Goal: Information Seeking & Learning: Learn about a topic

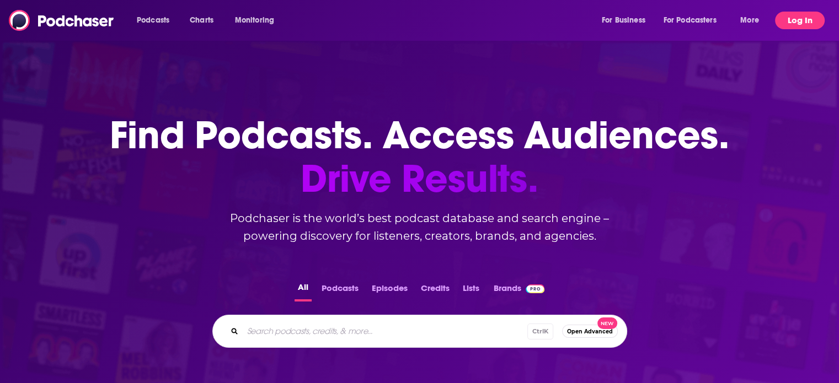
click at [801, 19] on button "Log In" at bounding box center [800, 21] width 50 height 18
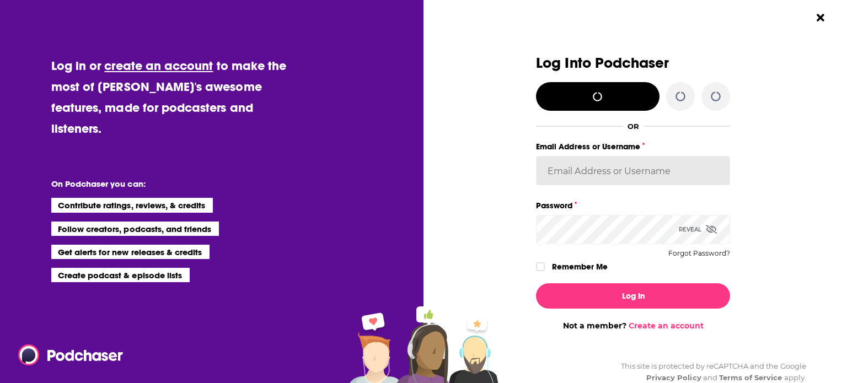
type input "[PERSON_NAME][EMAIL_ADDRESS][PERSON_NAME][DOMAIN_NAME]"
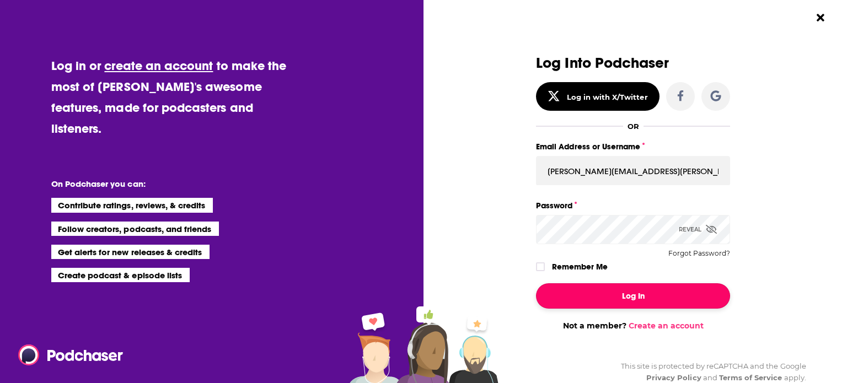
click at [639, 302] on button "Log In" at bounding box center [633, 295] width 194 height 25
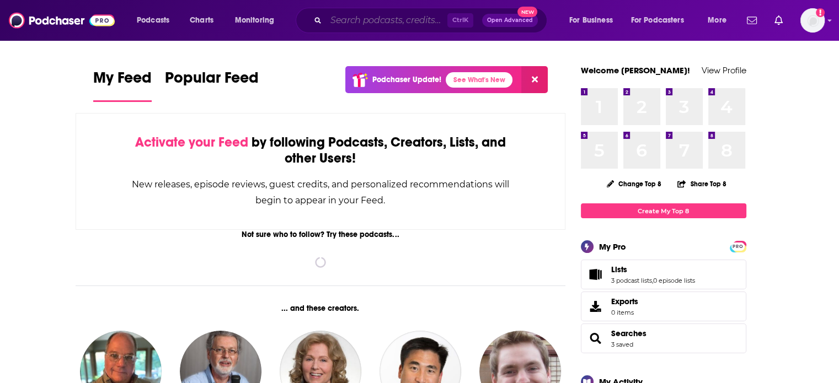
click at [387, 20] on input "Search podcasts, credits, & more..." at bounding box center [386, 21] width 121 height 18
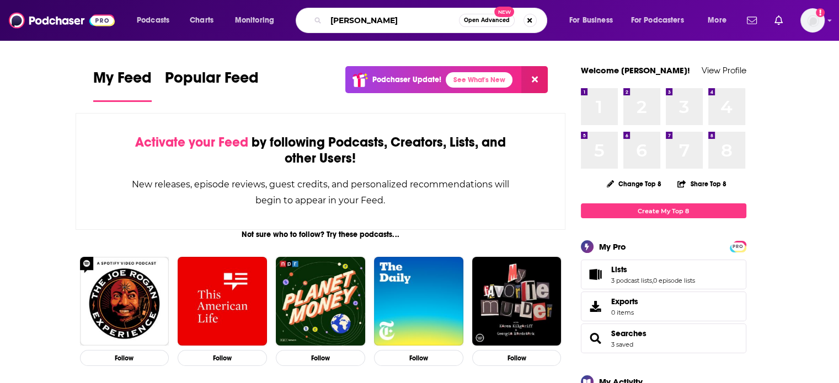
type input "[PERSON_NAME]"
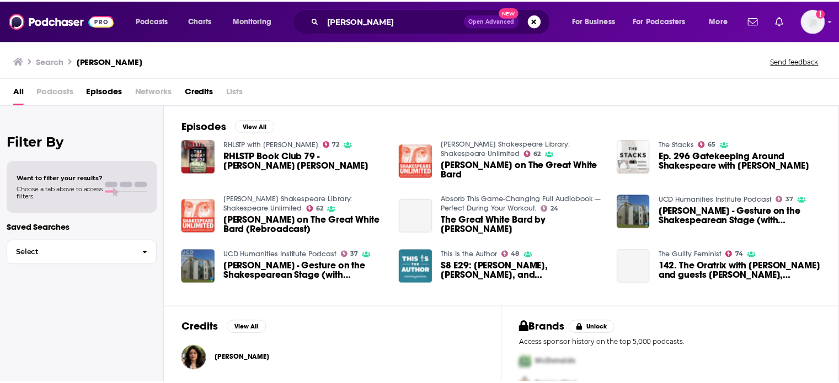
scroll to position [49, 0]
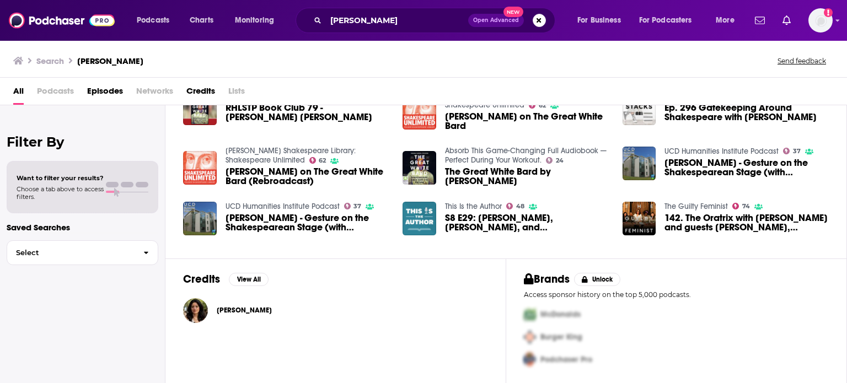
click at [254, 312] on span "[PERSON_NAME]" at bounding box center [244, 310] width 55 height 9
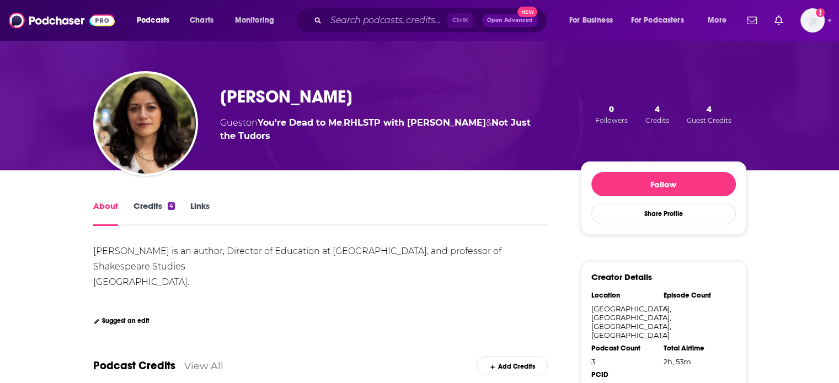
scroll to position [55, 0]
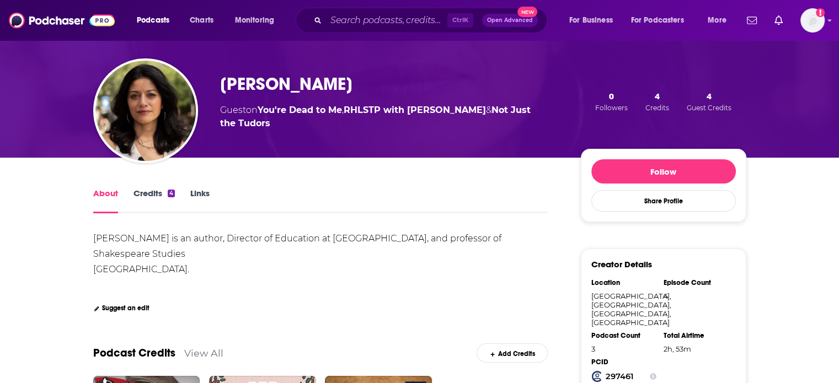
click at [142, 190] on link "Credits 4" at bounding box center [153, 200] width 41 height 25
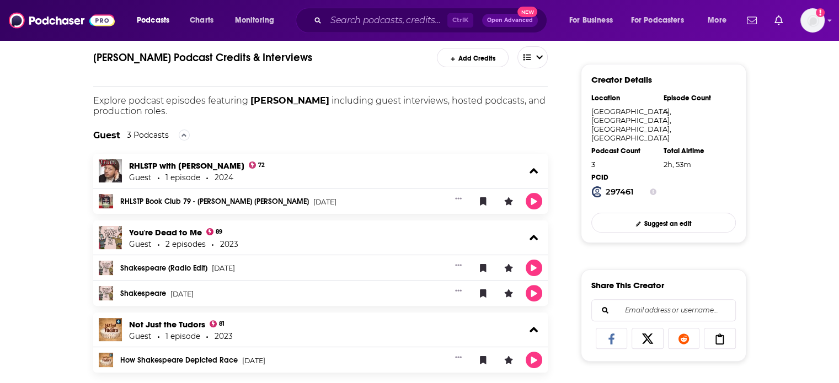
scroll to position [221, 0]
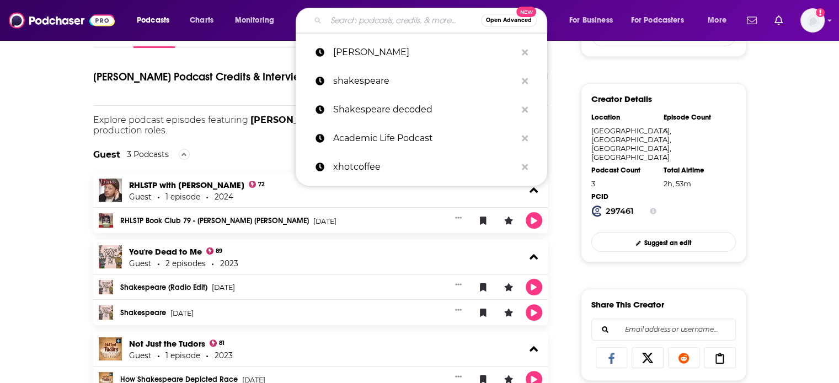
click at [353, 22] on input "Search podcasts, credits, & more..." at bounding box center [403, 21] width 155 height 18
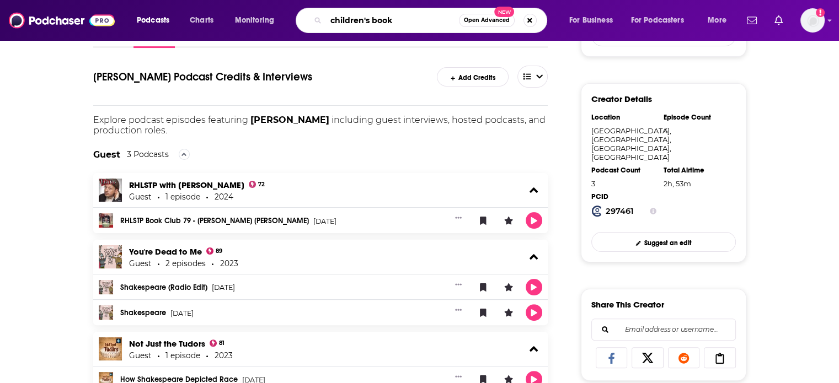
type input "children's books"
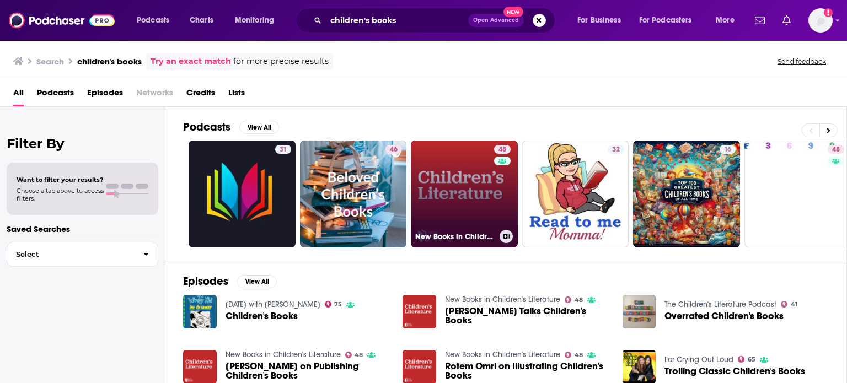
click at [447, 213] on link "48 New Books in Children's Literature" at bounding box center [464, 194] width 107 height 107
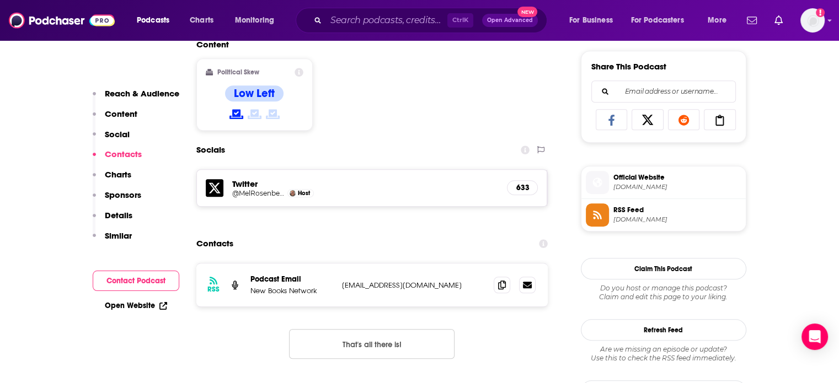
scroll to position [772, 0]
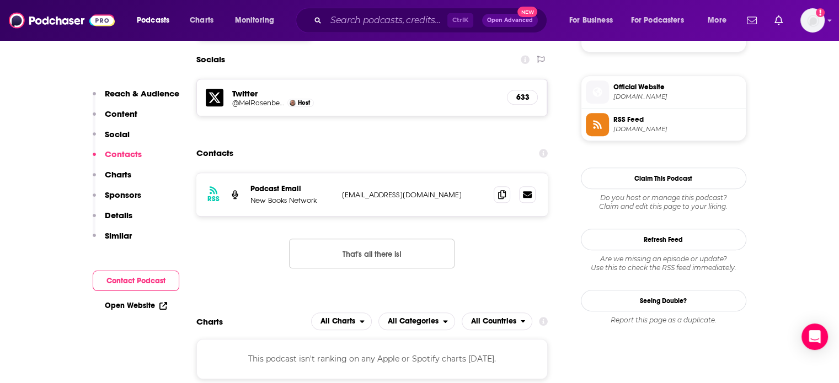
click at [156, 96] on p "Reach & Audience" at bounding box center [142, 93] width 74 height 10
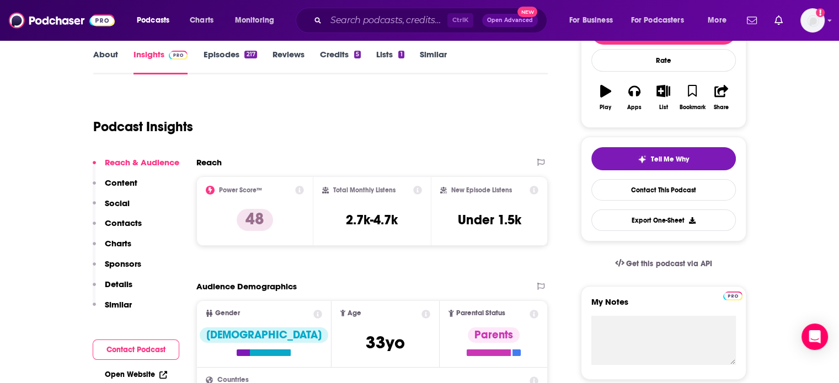
scroll to position [0, 0]
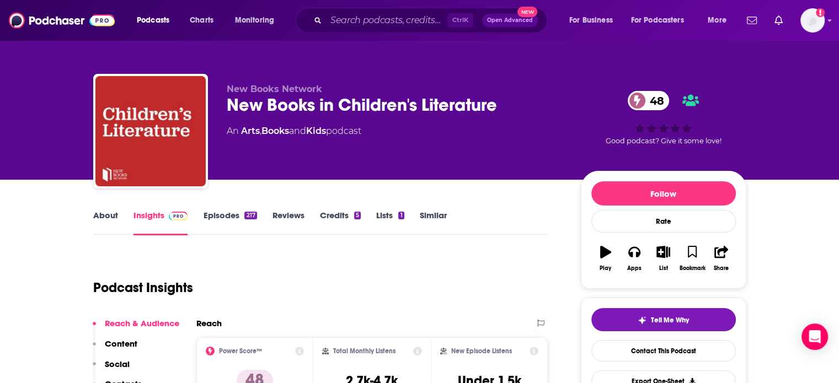
click at [230, 219] on link "Episodes 217" at bounding box center [229, 222] width 53 height 25
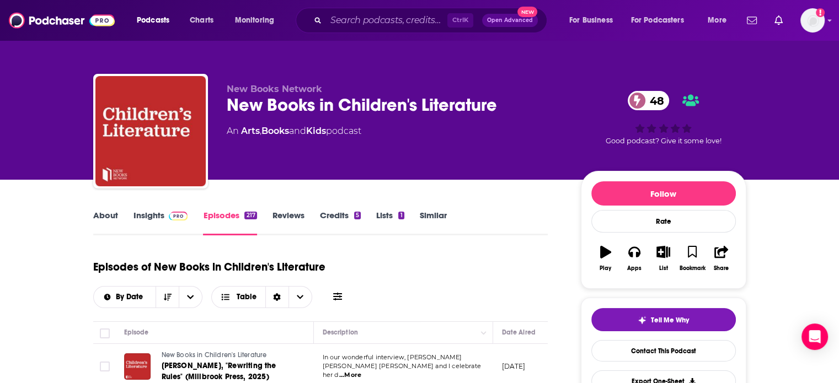
click at [106, 212] on link "About" at bounding box center [105, 222] width 25 height 25
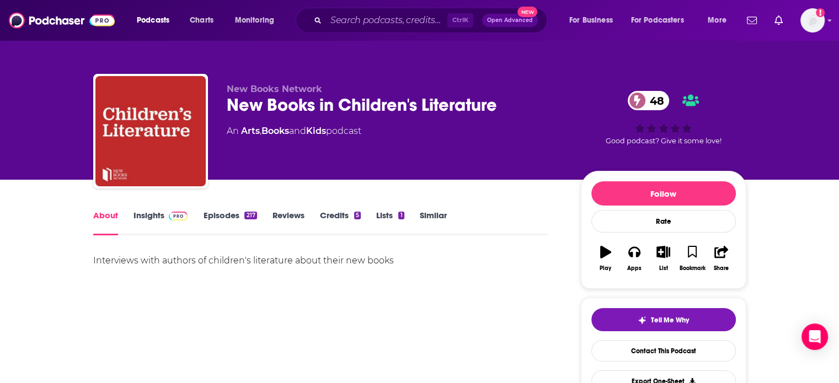
click at [152, 229] on link "Insights" at bounding box center [160, 222] width 55 height 25
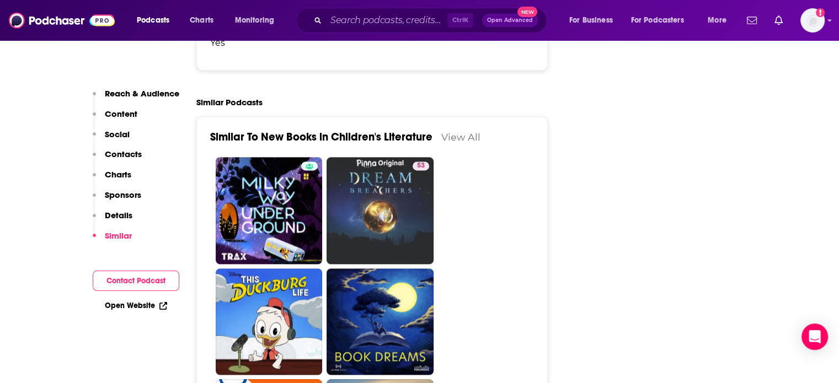
scroll to position [1434, 0]
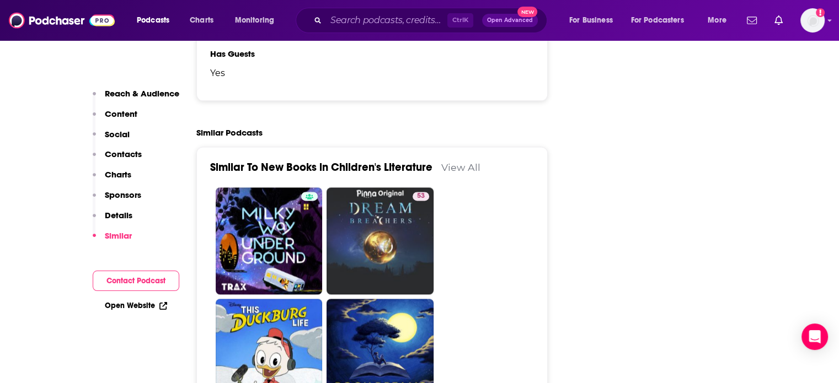
click at [453, 22] on link "[DOMAIN_NAME]" at bounding box center [491, 17] width 76 height 10
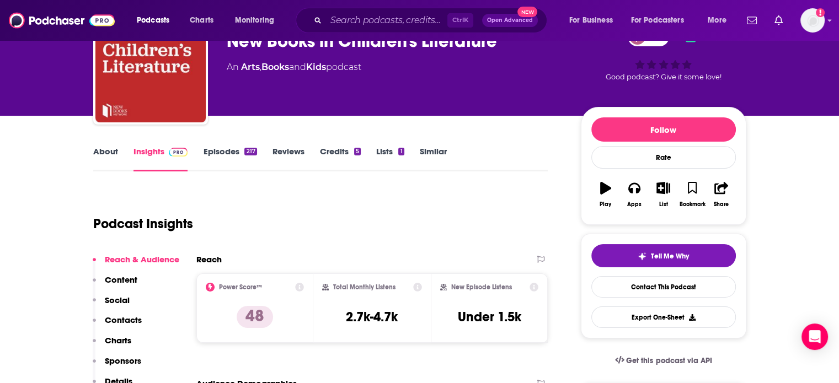
scroll to position [110, 0]
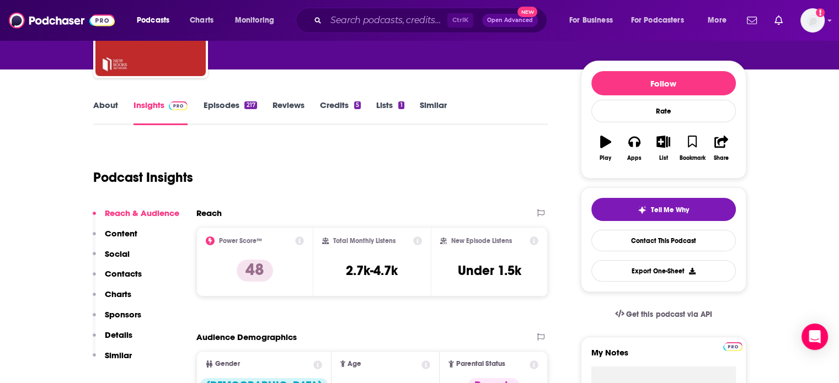
click at [228, 112] on link "Episodes 217" at bounding box center [229, 112] width 53 height 25
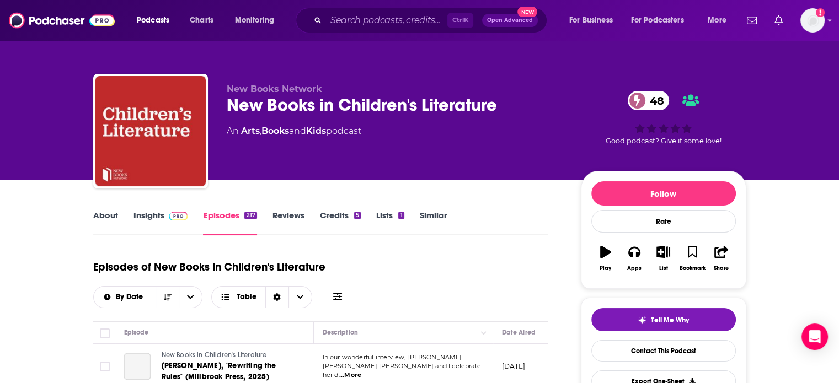
scroll to position [221, 0]
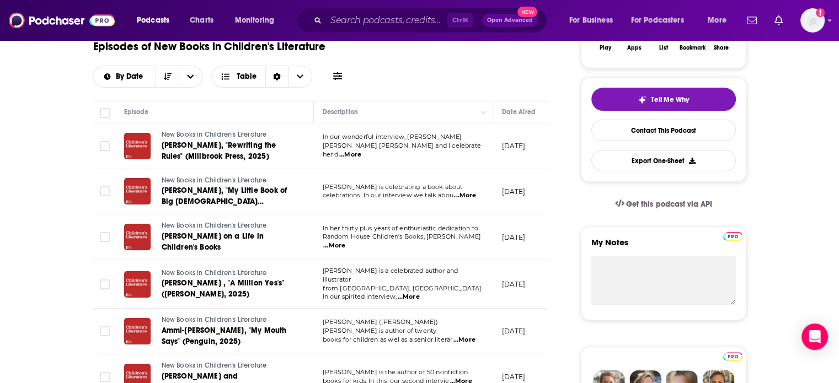
click at [361, 151] on span "...More" at bounding box center [350, 155] width 22 height 9
click at [437, 93] on div "Episodes of New Books in Children's Literature By Date Table" at bounding box center [320, 67] width 455 height 69
click at [463, 194] on span "...More" at bounding box center [465, 195] width 22 height 9
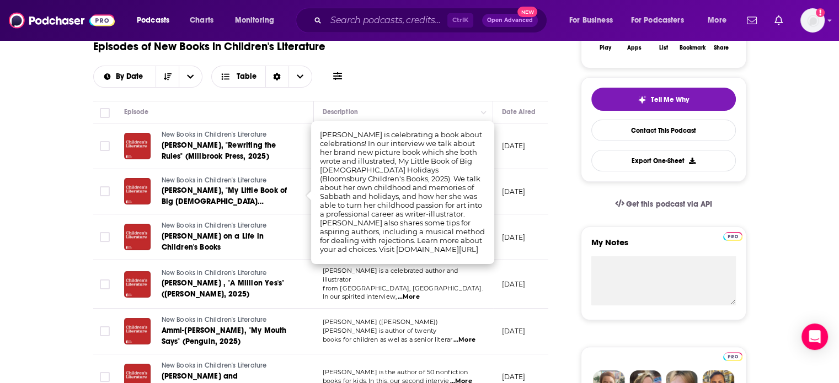
click at [393, 83] on div "Episodes of New Books in Children's Literature By Date Table" at bounding box center [320, 60] width 455 height 55
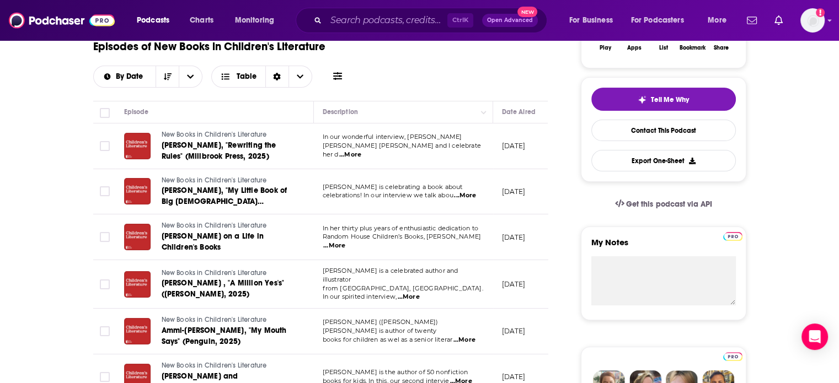
click at [345, 245] on span "...More" at bounding box center [334, 246] width 22 height 9
click at [419, 78] on div "Episodes of New Books in Children's Literature By Date Table" at bounding box center [320, 60] width 455 height 55
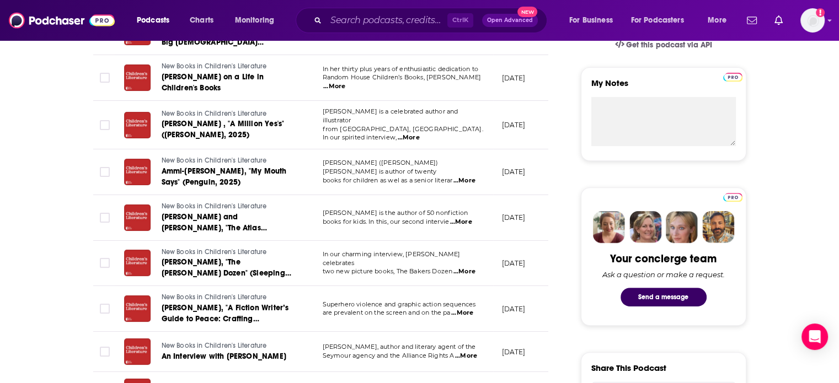
scroll to position [441, 0]
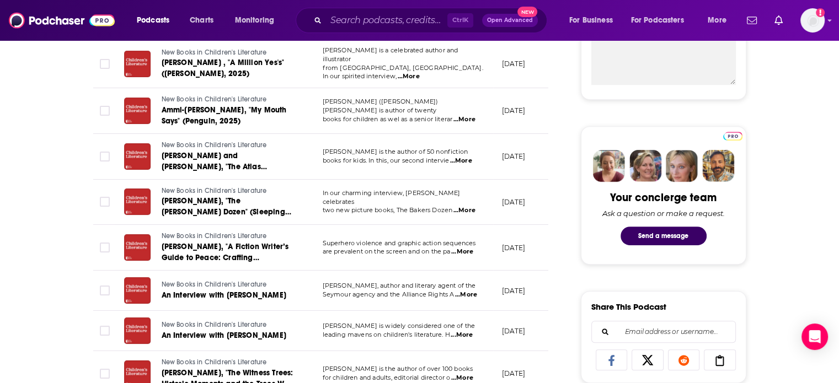
click at [461, 115] on span "...More" at bounding box center [464, 119] width 22 height 9
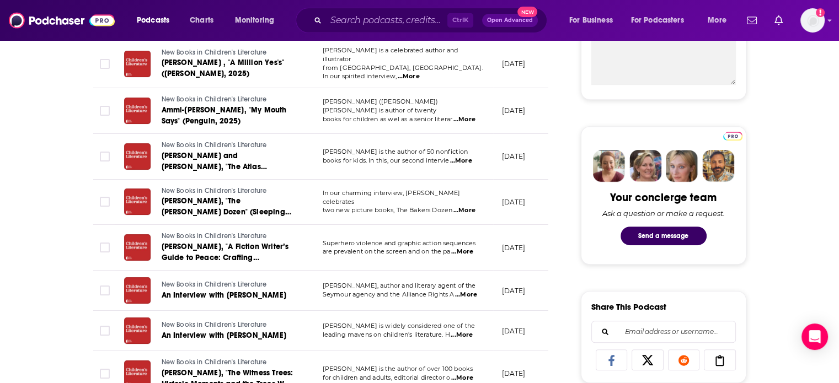
click at [462, 159] on span "...More" at bounding box center [461, 161] width 22 height 9
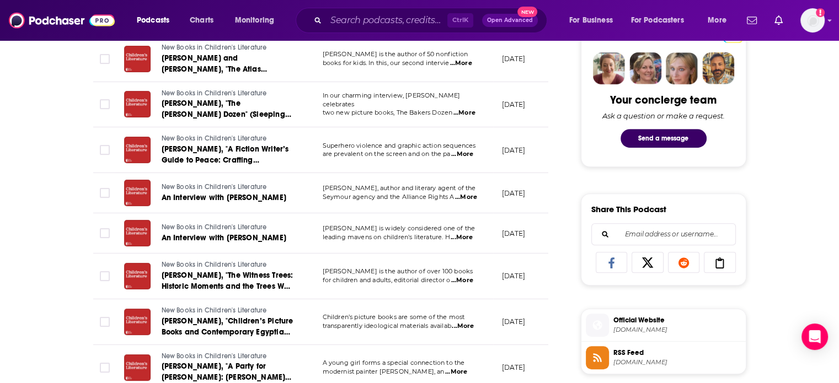
scroll to position [607, 0]
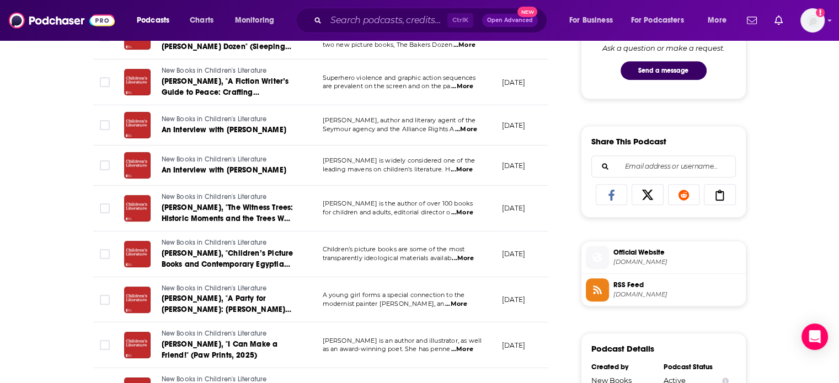
click at [461, 165] on span "...More" at bounding box center [462, 169] width 22 height 9
click at [67, 233] on div "About Insights Episodes 217 Reviews Credits 5 Lists 1 Similar Episodes of New B…" at bounding box center [420, 311] width 706 height 1476
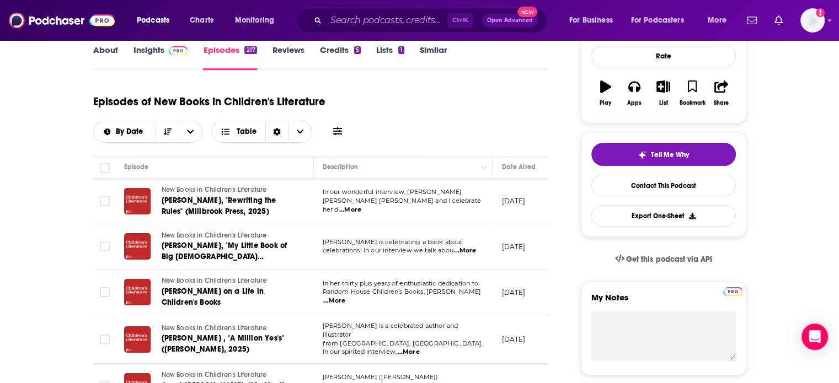
scroll to position [0, 0]
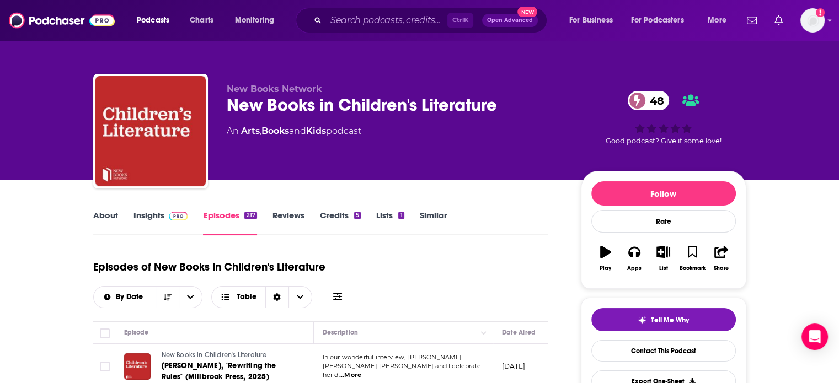
click at [150, 219] on link "Insights" at bounding box center [160, 222] width 55 height 25
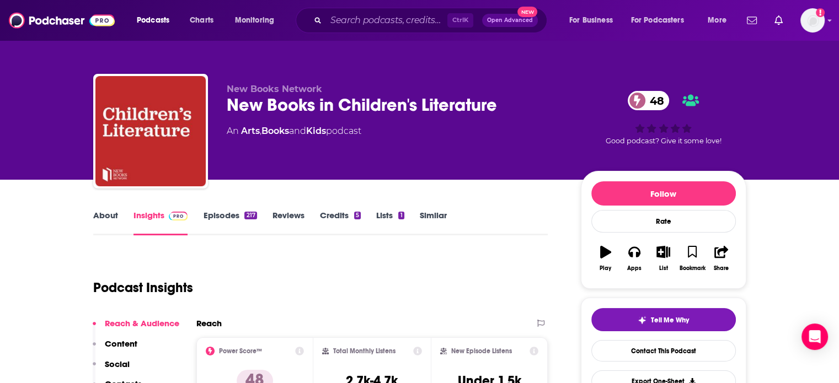
click at [432, 215] on link "Similar" at bounding box center [433, 222] width 27 height 25
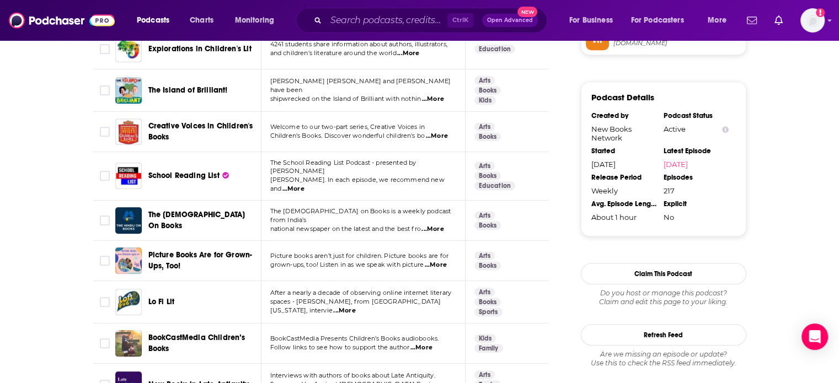
scroll to position [882, 0]
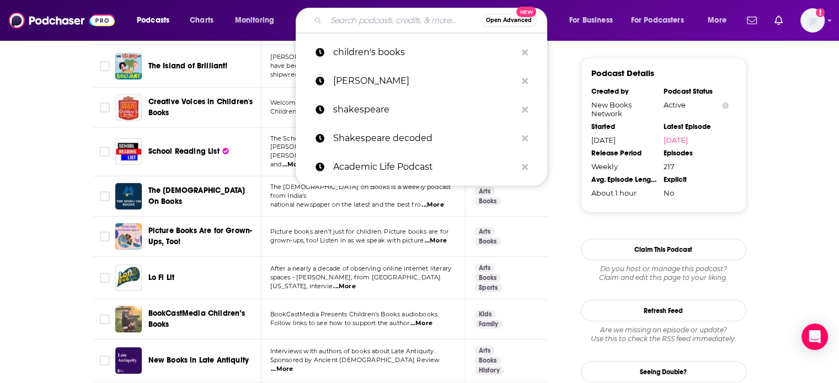
click at [415, 19] on input "Search podcasts, credits, & more..." at bounding box center [403, 21] width 155 height 18
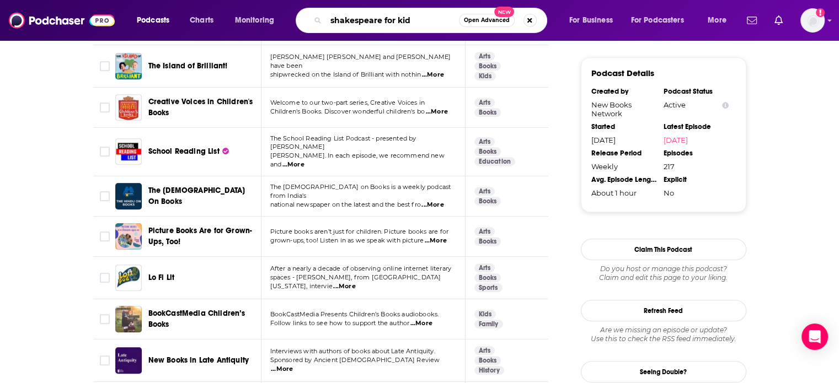
type input "shakespeare for kids"
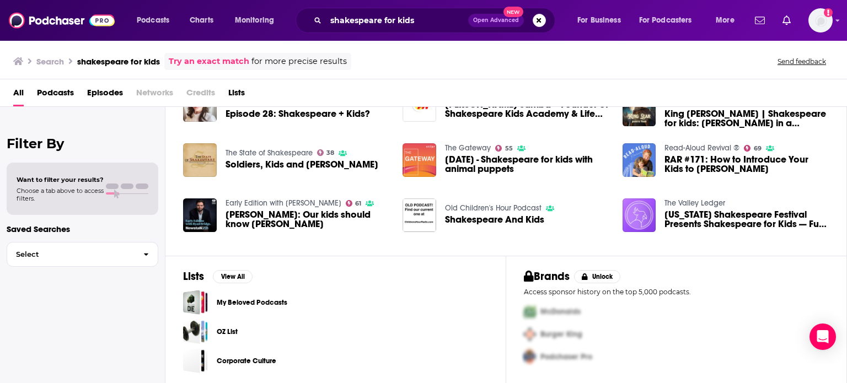
scroll to position [207, 0]
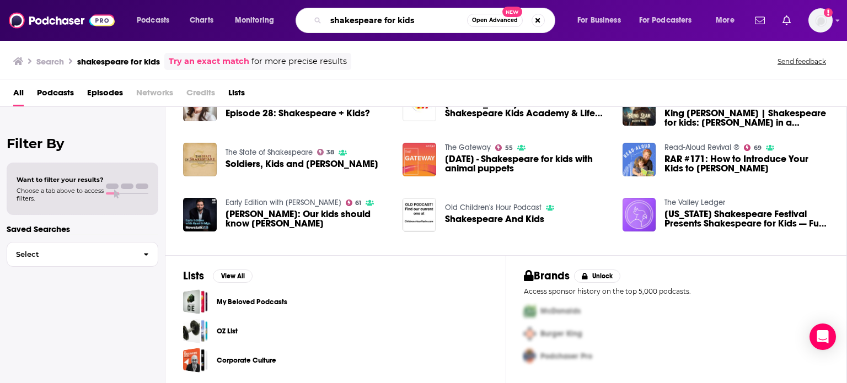
drag, startPoint x: 458, startPoint y: 18, endPoint x: 304, endPoint y: 27, distance: 154.1
click at [304, 27] on div "shakespeare for kids Open Advanced New" at bounding box center [426, 20] width 260 height 25
type input "storm front freaks"
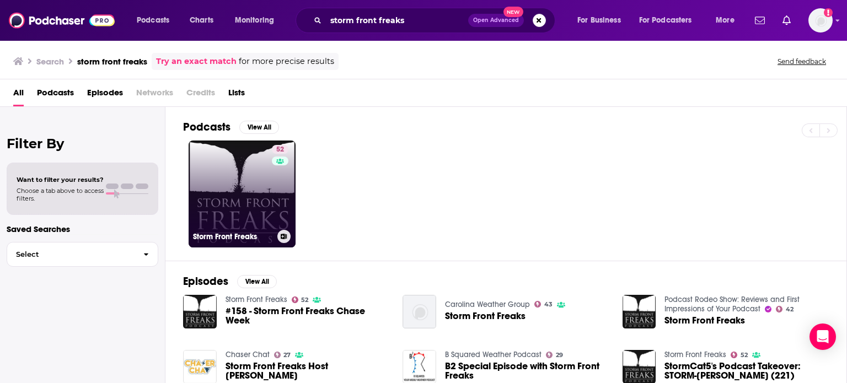
click at [250, 186] on link "52 Storm Front Freaks" at bounding box center [242, 194] width 107 height 107
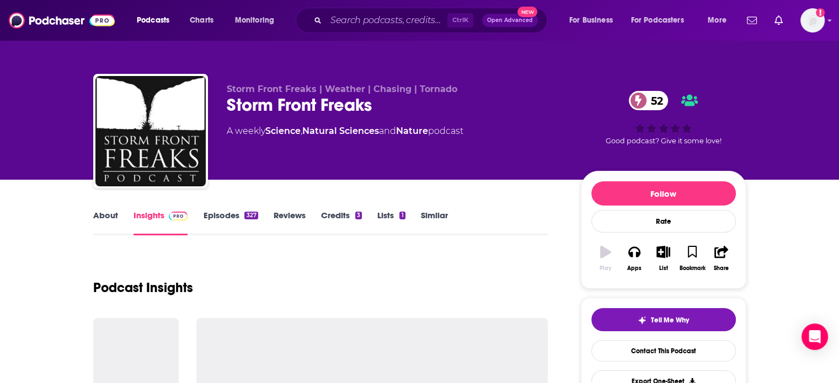
click at [221, 216] on link "Episodes 327" at bounding box center [230, 222] width 55 height 25
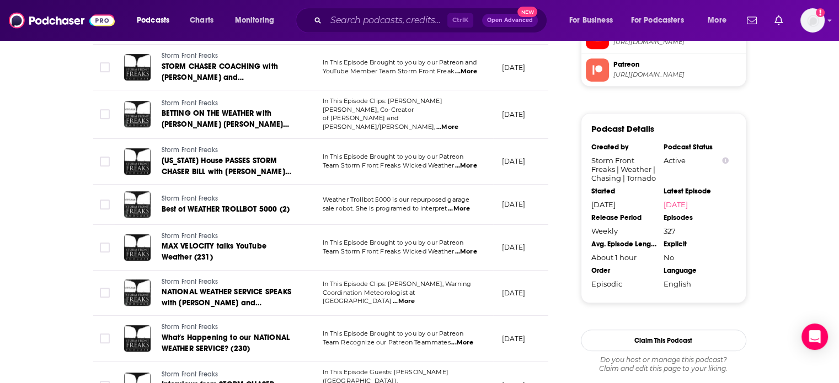
scroll to position [1273, 0]
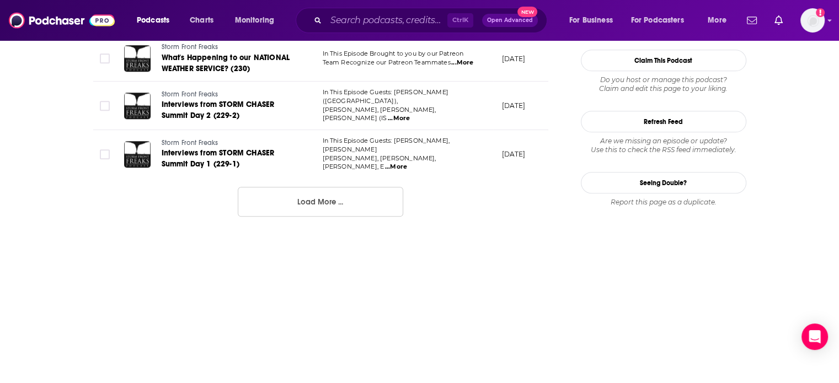
click at [346, 201] on button "Load More ..." at bounding box center [320, 202] width 165 height 30
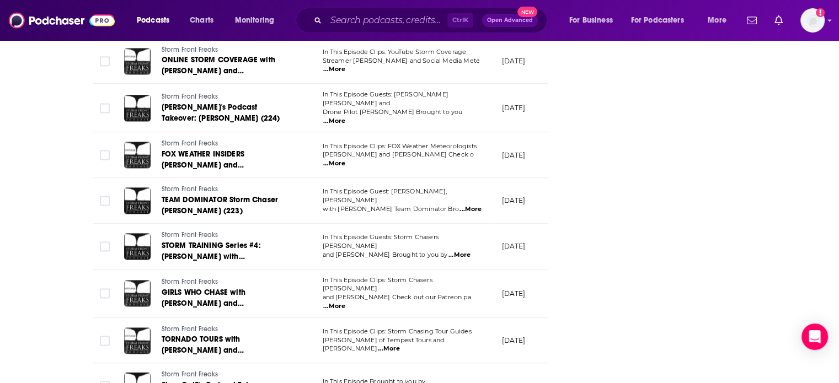
scroll to position [2248, 0]
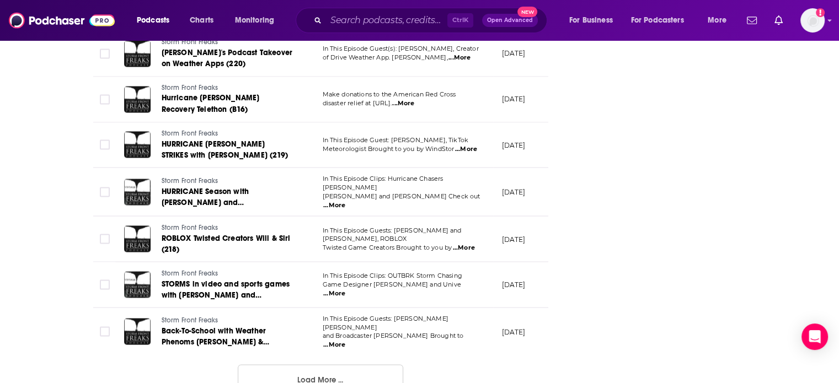
click at [337, 365] on button "Load More ..." at bounding box center [320, 380] width 165 height 30
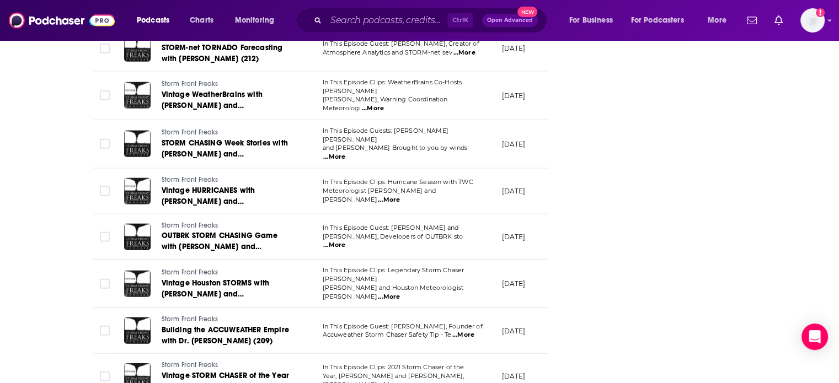
scroll to position [3386, 0]
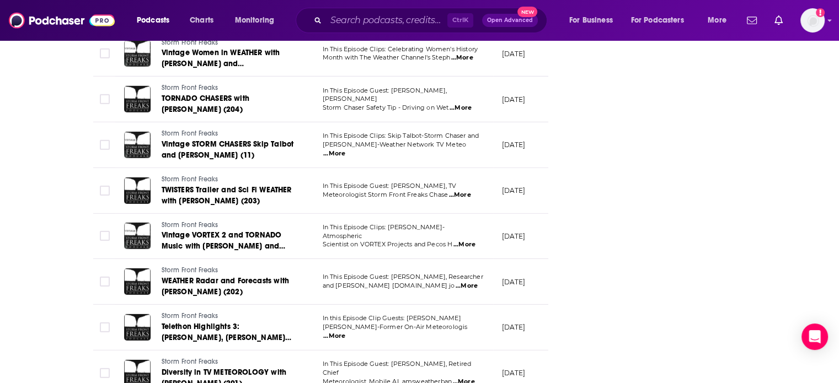
scroll to position [4166, 0]
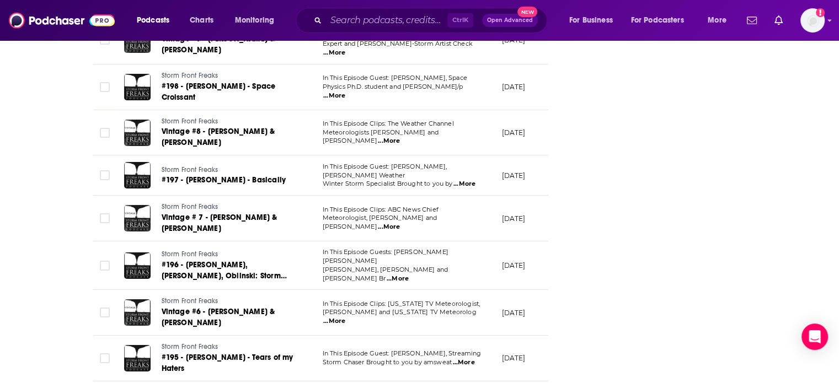
click at [409, 275] on span "...More" at bounding box center [398, 279] width 22 height 9
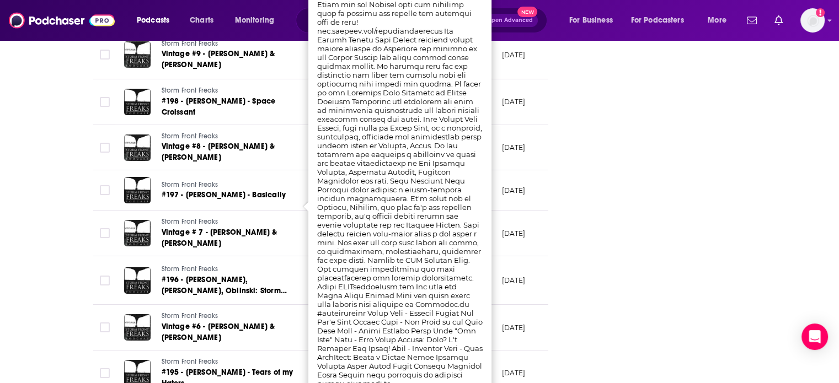
scroll to position [4221, 0]
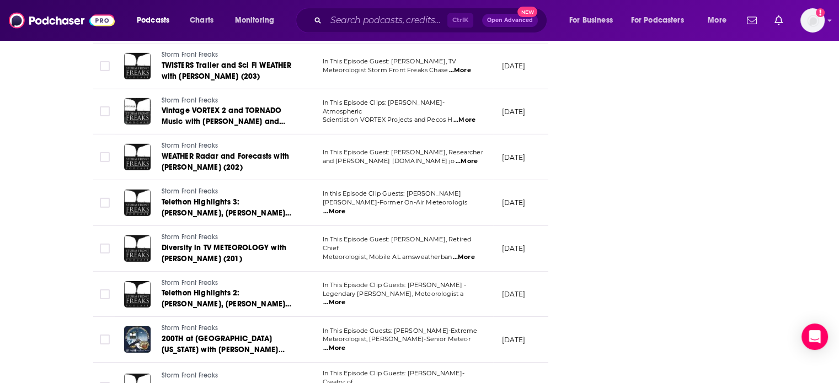
scroll to position [3449, 0]
